Goal: Transaction & Acquisition: Purchase product/service

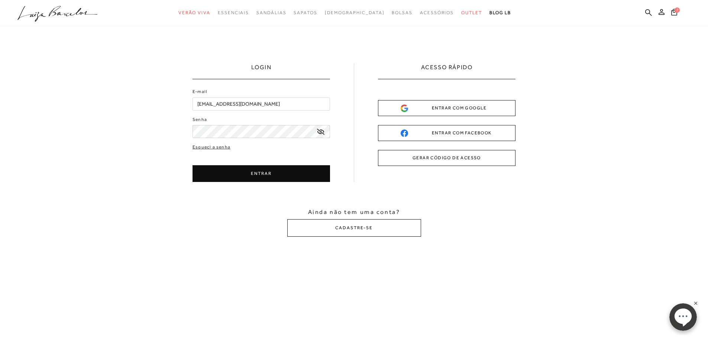
click at [79, 10] on icon at bounding box center [82, 12] width 32 height 8
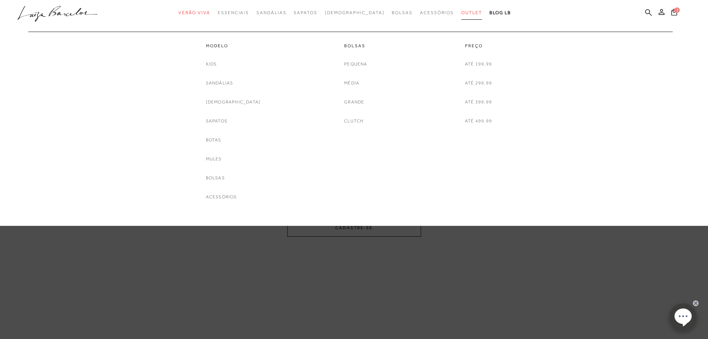
click at [461, 12] on span "Outlet" at bounding box center [471, 12] width 21 height 5
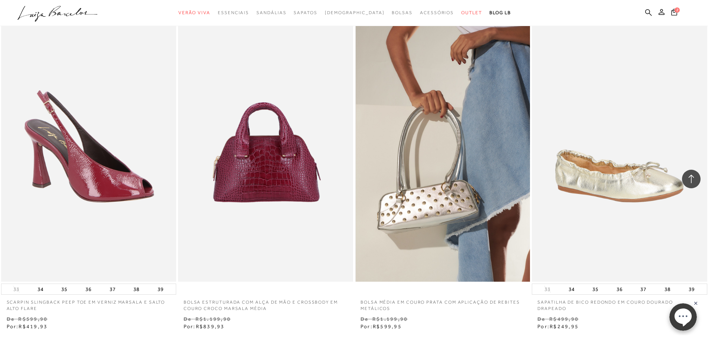
scroll to position [1710, 0]
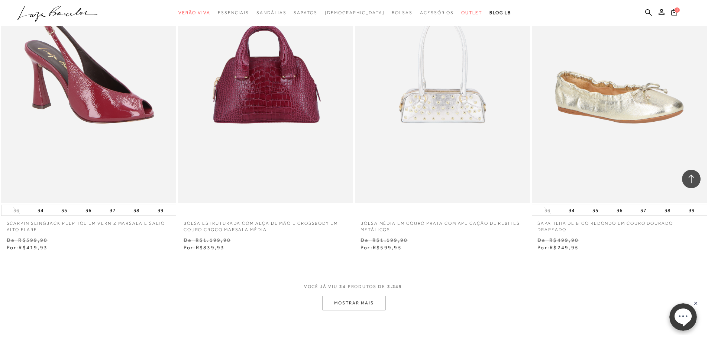
click at [340, 303] on button "MOSTRAR MAIS" at bounding box center [354, 302] width 62 height 14
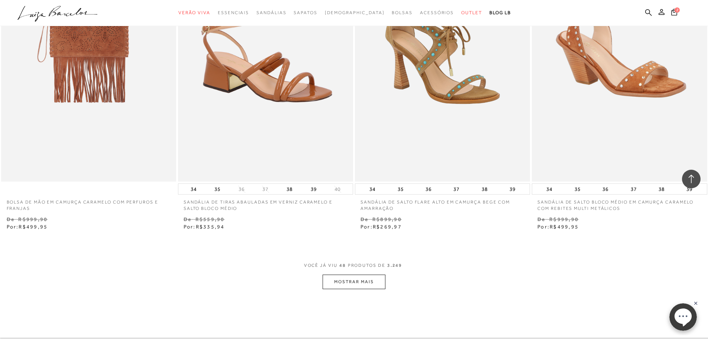
scroll to position [3828, 0]
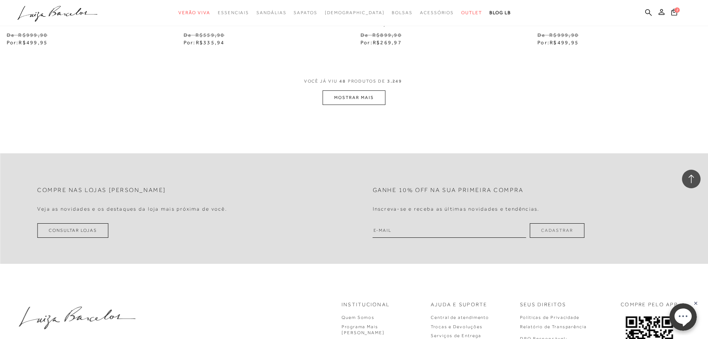
click at [366, 104] on button "MOSTRAR MAIS" at bounding box center [354, 97] width 62 height 14
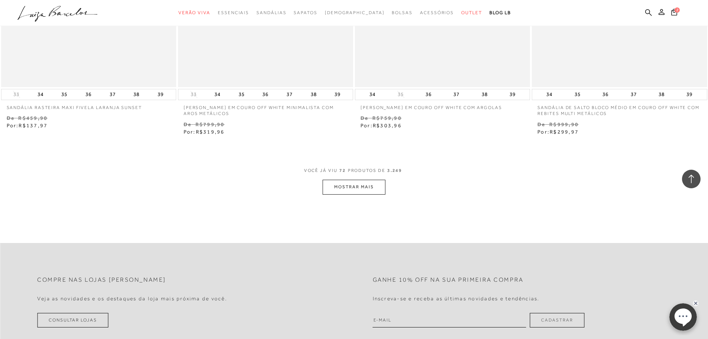
scroll to position [5687, 0]
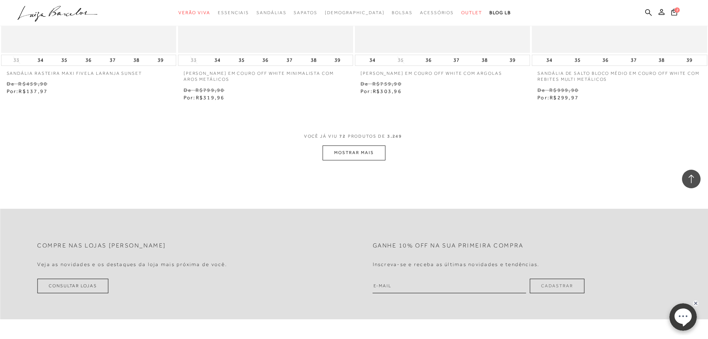
click at [364, 159] on button "MOSTRAR MAIS" at bounding box center [354, 152] width 62 height 14
click at [364, 155] on div "Loading..." at bounding box center [354, 169] width 708 height 339
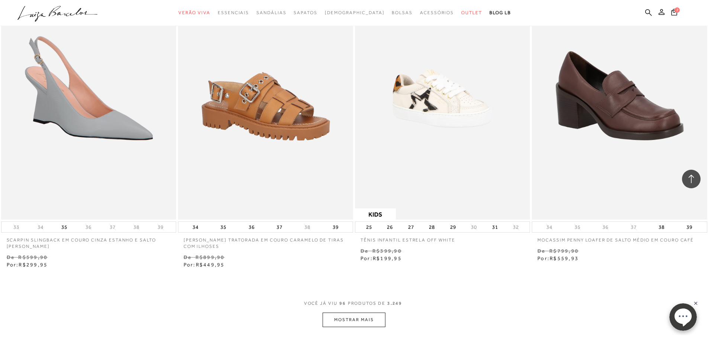
scroll to position [7657, 0]
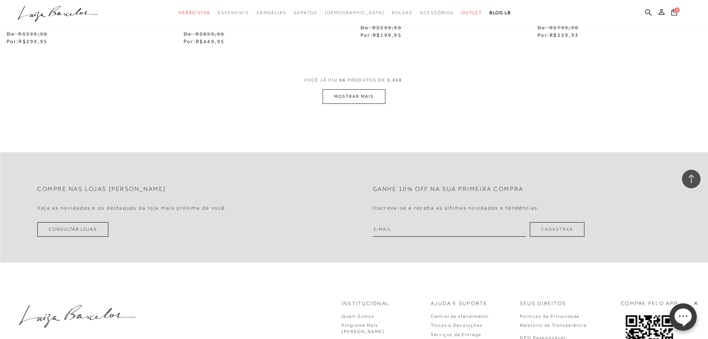
click at [367, 93] on button "MOSTRAR MAIS" at bounding box center [354, 96] width 62 height 14
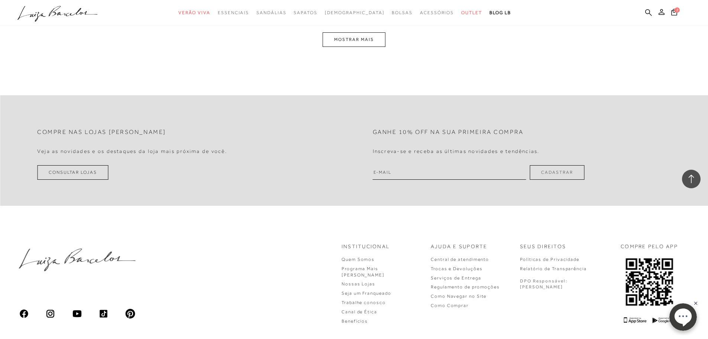
scroll to position [9586, 0]
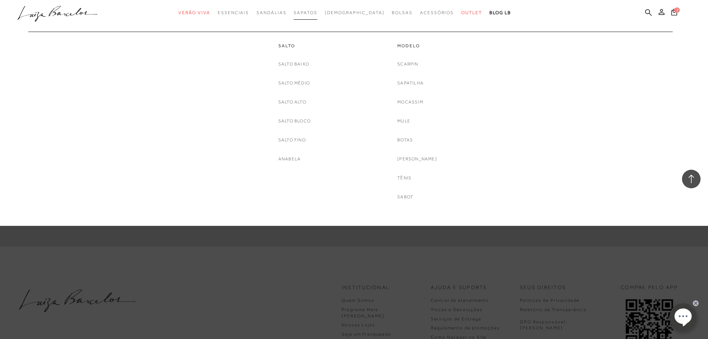
click at [317, 14] on span "Sapatos" at bounding box center [305, 12] width 23 height 5
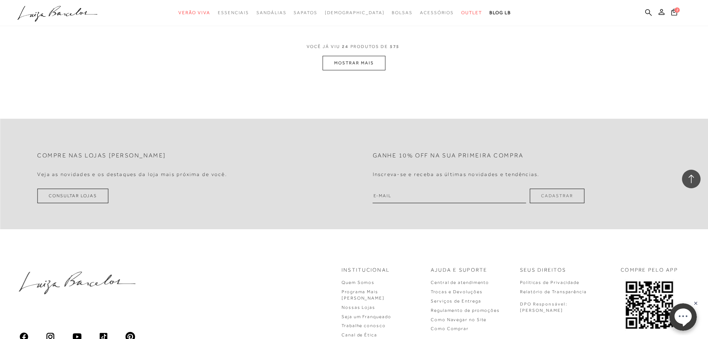
scroll to position [1959, 0]
